Goal: Task Accomplishment & Management: Use online tool/utility

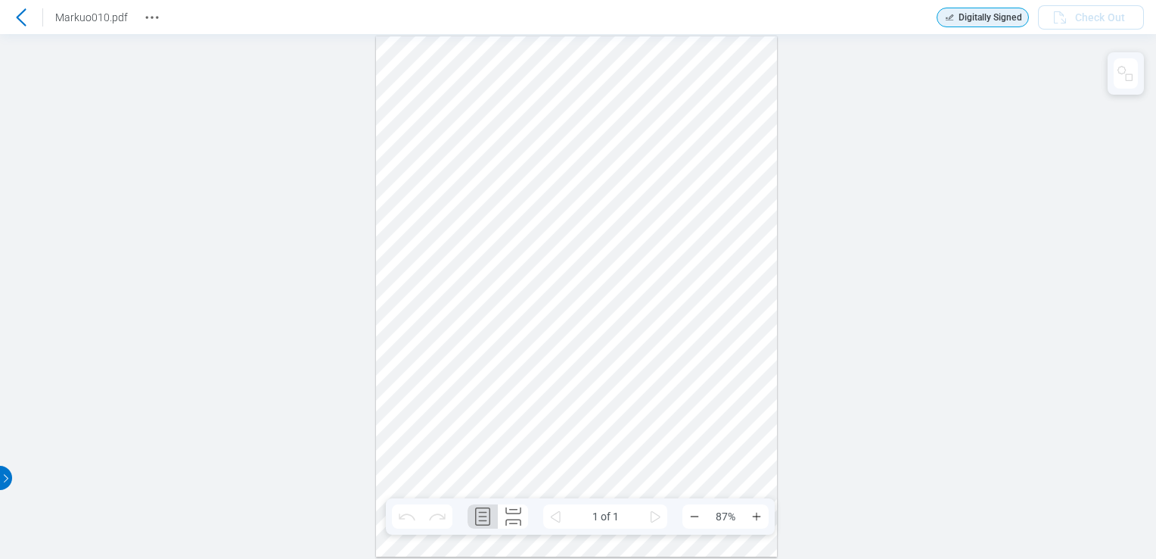
click at [23, 29] on header "Markuo010.pdf Digitally Signed Check Out" at bounding box center [578, 17] width 1156 height 34
click at [21, 7] on div at bounding box center [21, 17] width 24 height 24
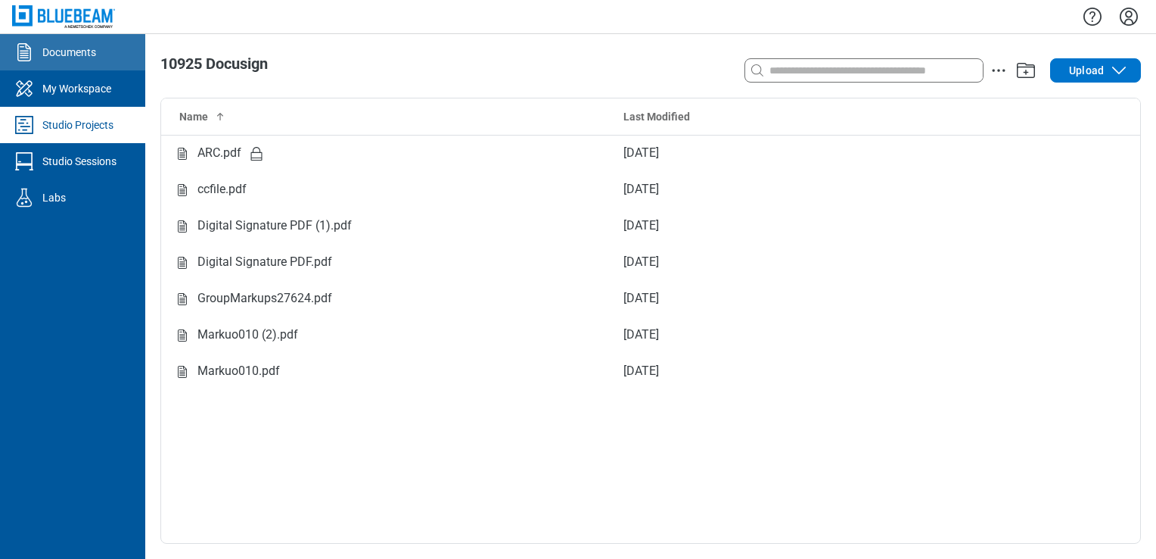
click at [98, 50] on link "Documents" at bounding box center [72, 52] width 145 height 36
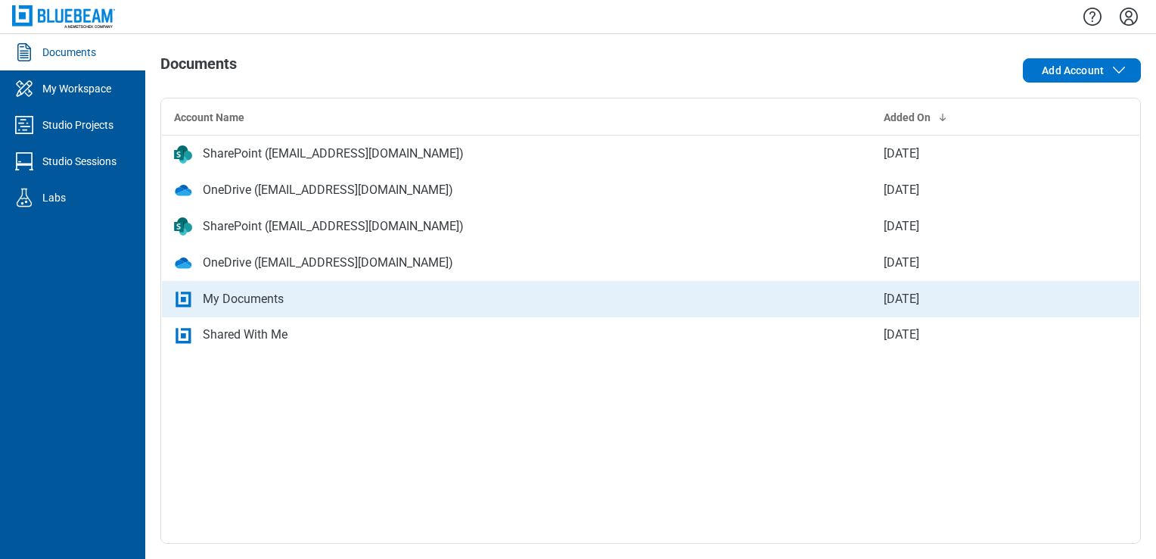
click at [285, 298] on div "My Documents" at bounding box center [517, 299] width 686 height 18
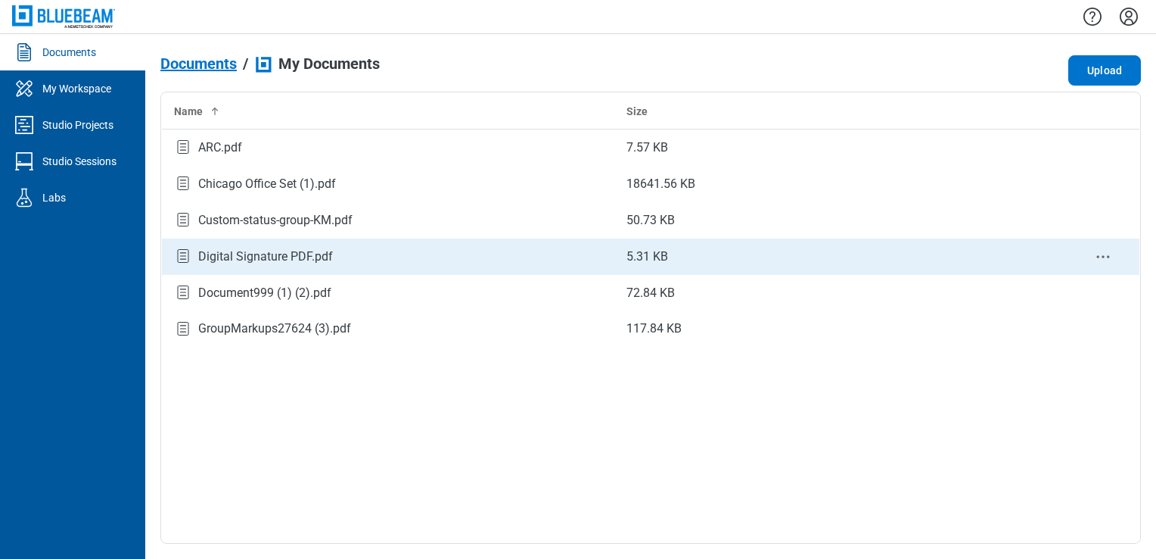
click at [283, 260] on div "Digital Signature PDF.pdf" at bounding box center [265, 256] width 135 height 18
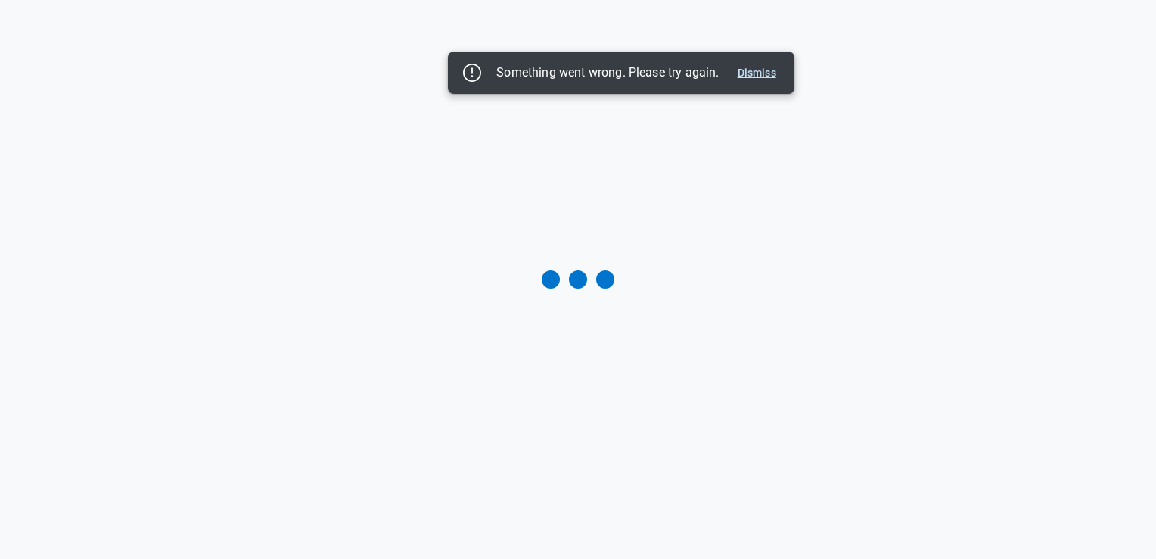
click at [742, 75] on button "Dismiss" at bounding box center [757, 73] width 51 height 18
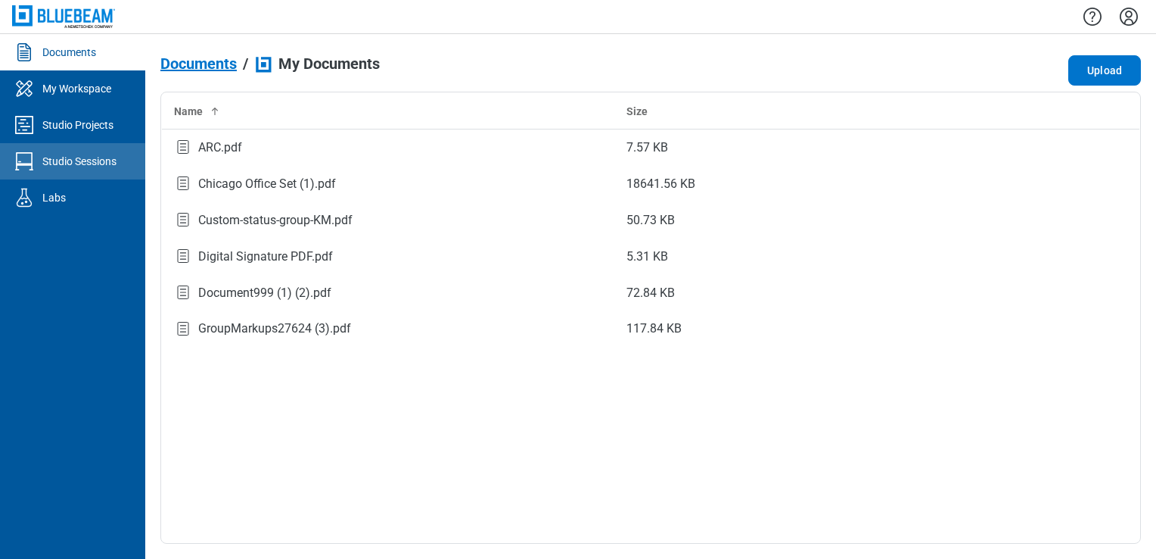
click at [36, 148] on link "Studio Sessions" at bounding box center [72, 161] width 145 height 36
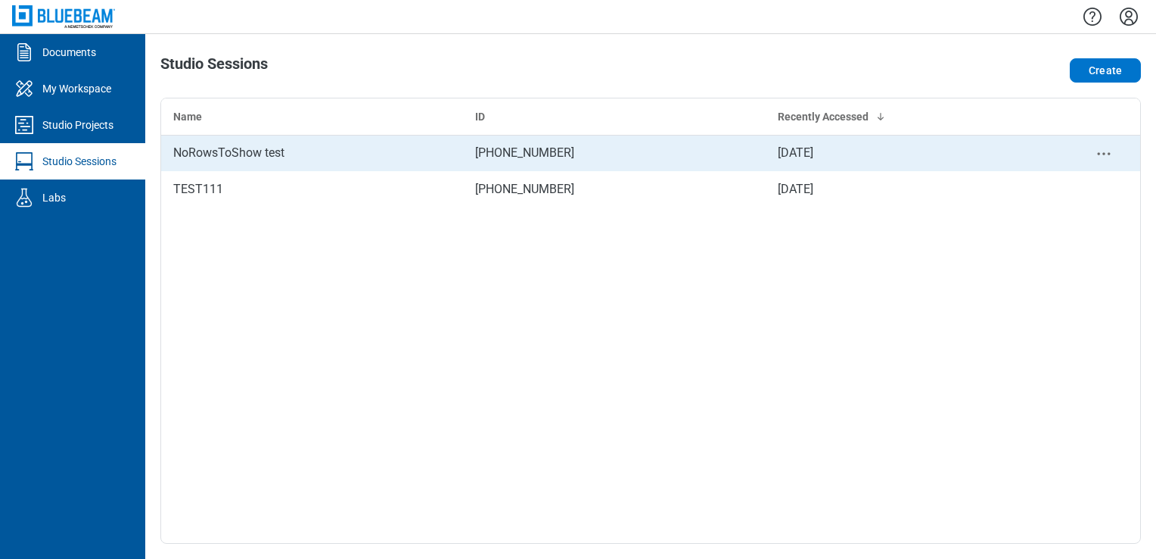
click at [742, 148] on td "[PHONE_NUMBER]" at bounding box center [614, 153] width 302 height 36
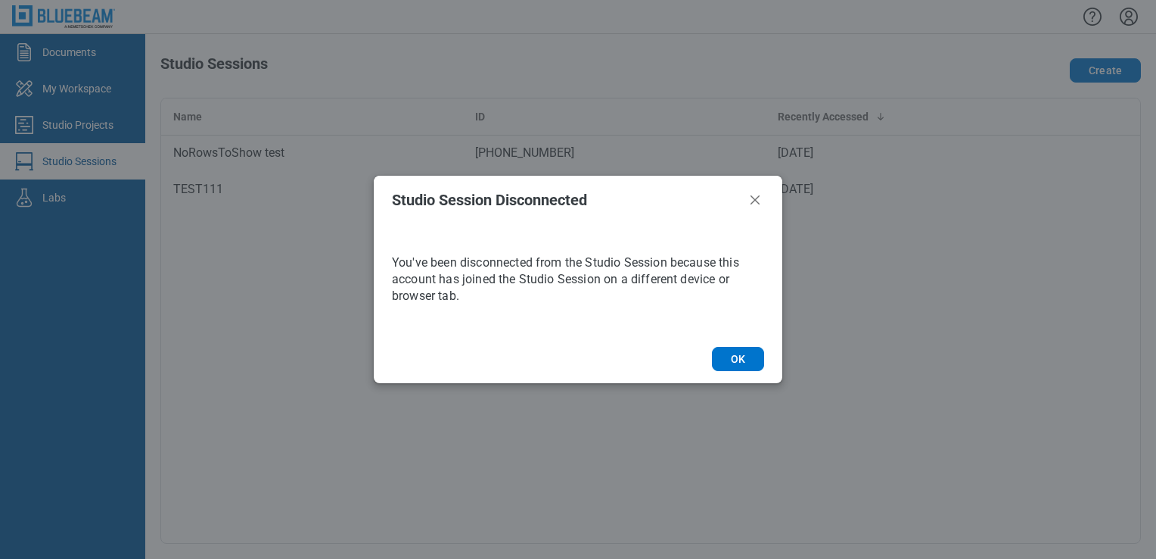
drag, startPoint x: 727, startPoint y: 357, endPoint x: 699, endPoint y: 332, distance: 37.0
click at [727, 356] on button "OK" at bounding box center [738, 359] width 52 height 24
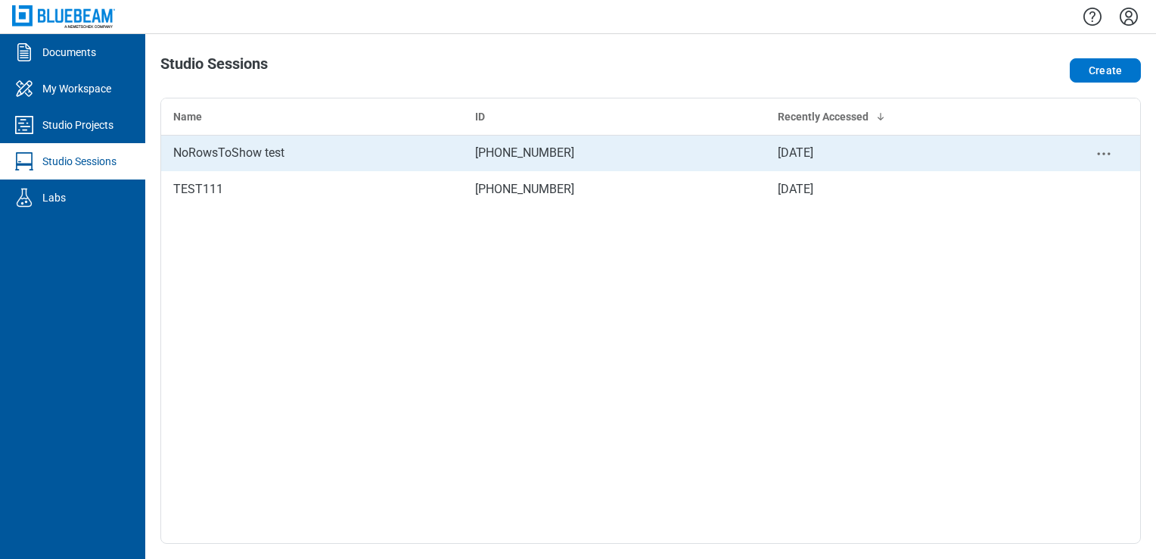
click at [356, 168] on td "NoRowsToShow test" at bounding box center [312, 153] width 302 height 36
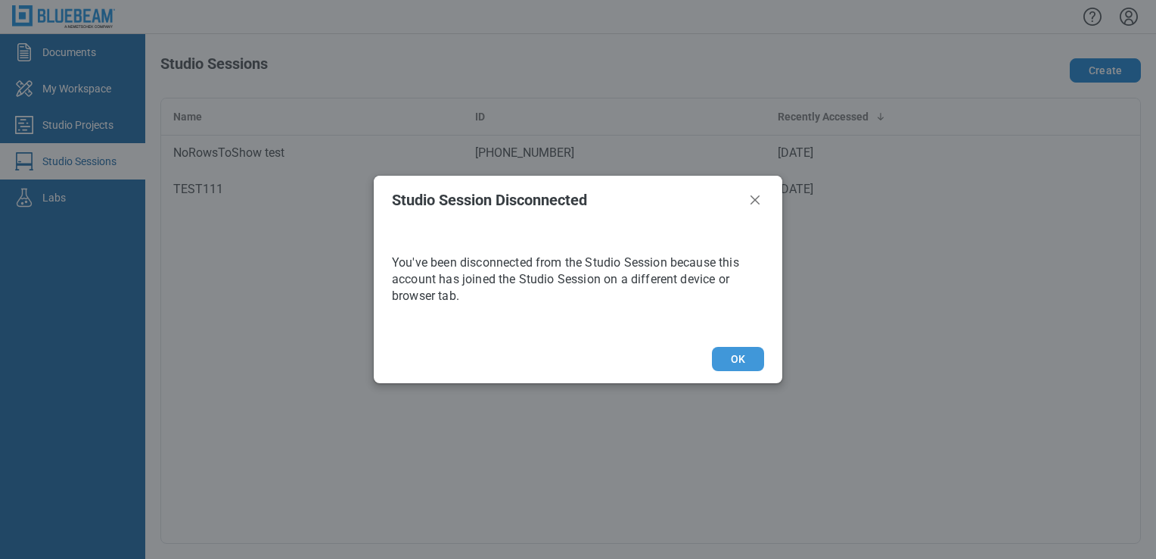
click at [739, 361] on button "OK" at bounding box center [738, 359] width 52 height 24
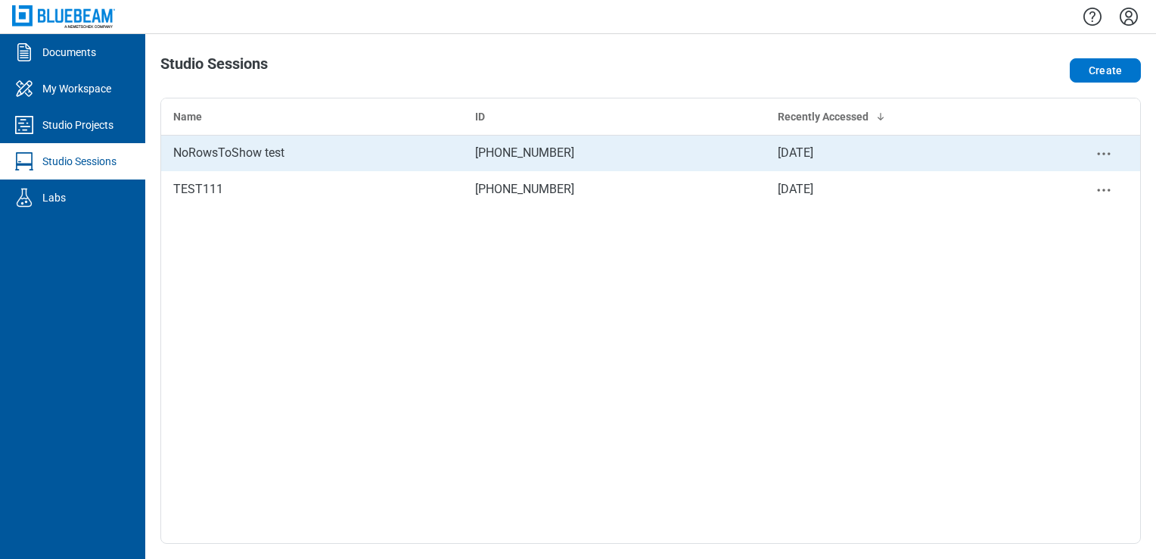
drag, startPoint x: 174, startPoint y: 170, endPoint x: 224, endPoint y: 135, distance: 61.3
click at [224, 135] on tbody "NoRowsToShow test 089-769-761 [DATE] TEST111 810-777-812 [DATE]" at bounding box center [650, 171] width 979 height 73
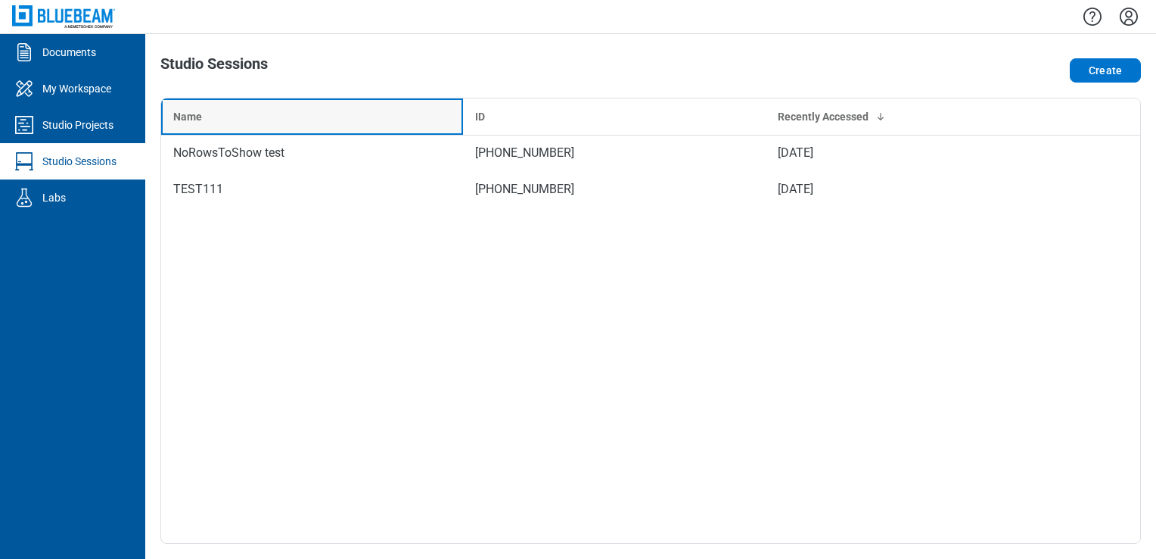
click at [224, 134] on th "Name" at bounding box center [312, 116] width 302 height 36
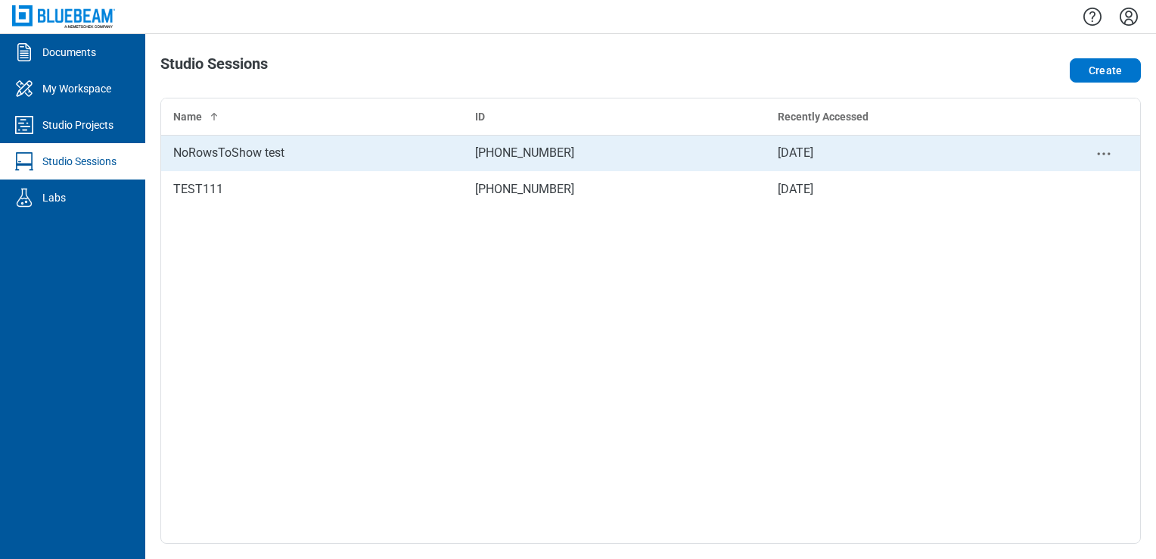
click at [219, 144] on div "NoRowsToShow test" at bounding box center [312, 153] width 278 height 18
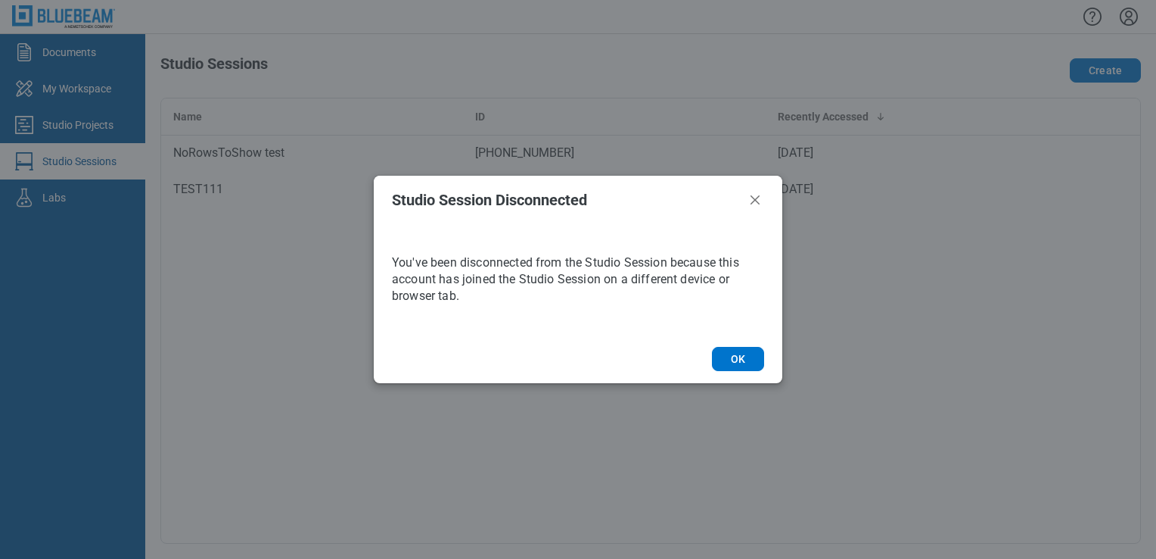
drag, startPoint x: 727, startPoint y: 353, endPoint x: 630, endPoint y: 292, distance: 113.6
click at [723, 343] on footer "OK" at bounding box center [578, 359] width 409 height 48
click at [739, 351] on button "OK" at bounding box center [738, 359] width 52 height 24
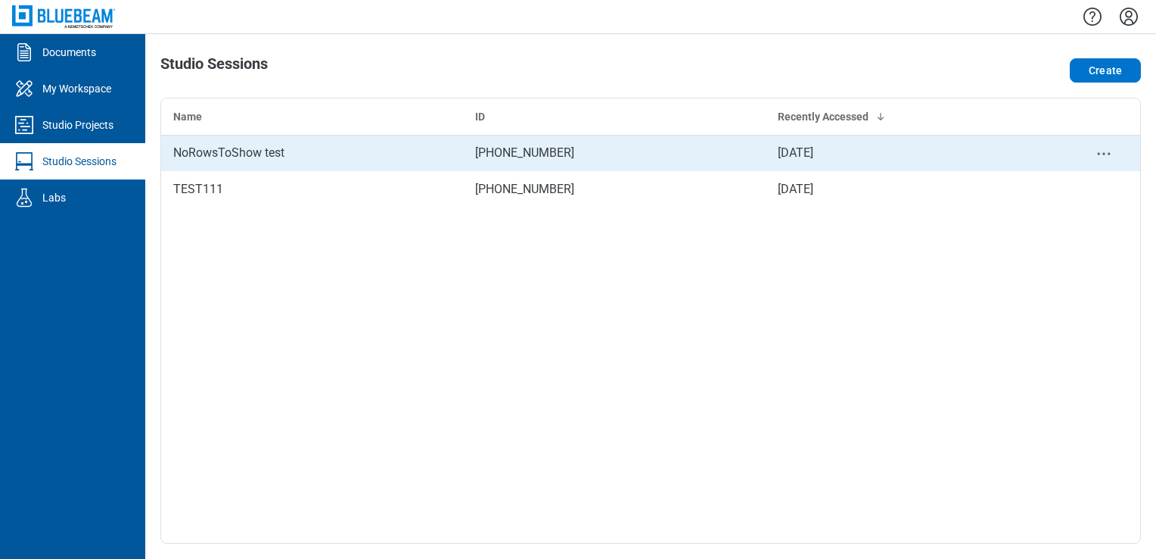
click at [216, 146] on div "NoRowsToShow test" at bounding box center [312, 153] width 278 height 18
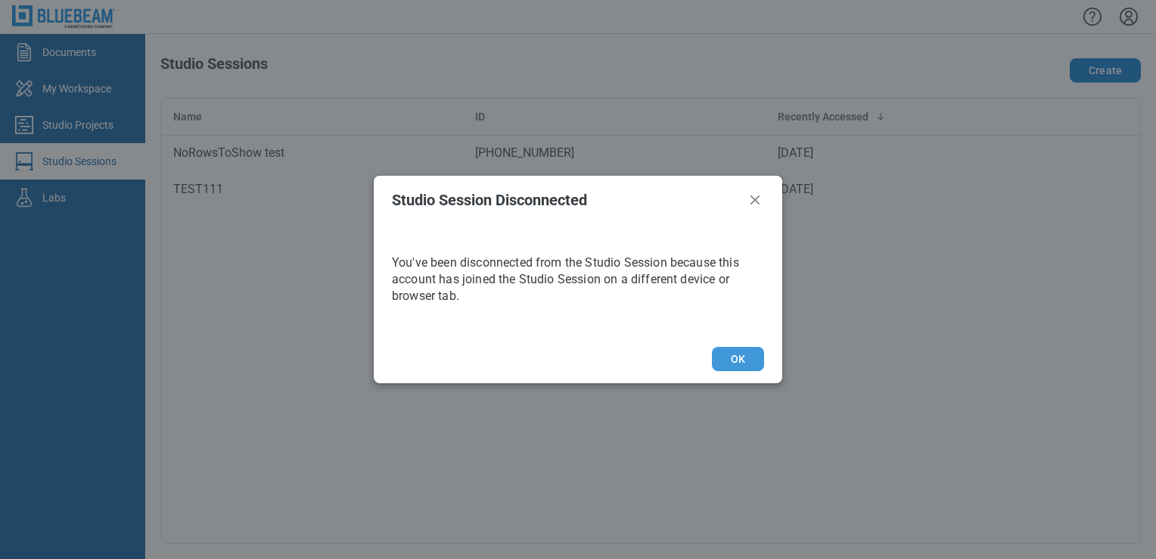
click at [742, 359] on button "OK" at bounding box center [738, 359] width 52 height 24
